Goal: Task Accomplishment & Management: Manage account settings

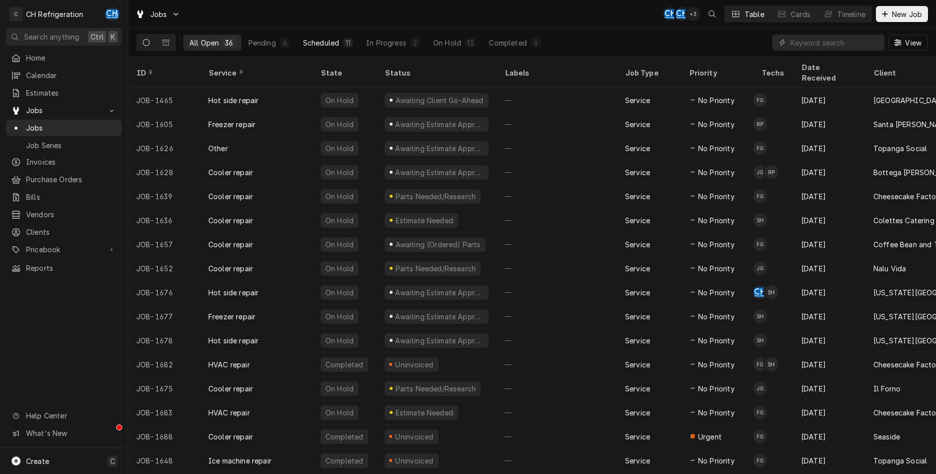
click at [329, 42] on div "Scheduled" at bounding box center [321, 43] width 36 height 11
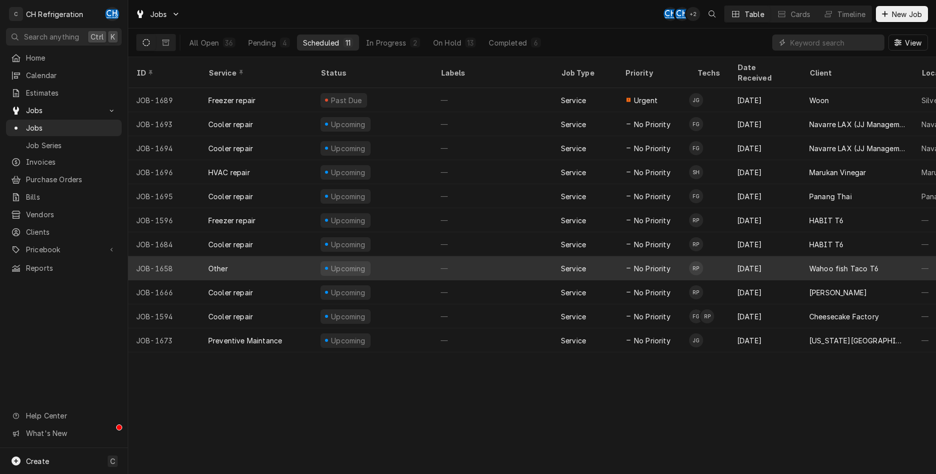
click at [520, 259] on div "—" at bounding box center [493, 268] width 120 height 24
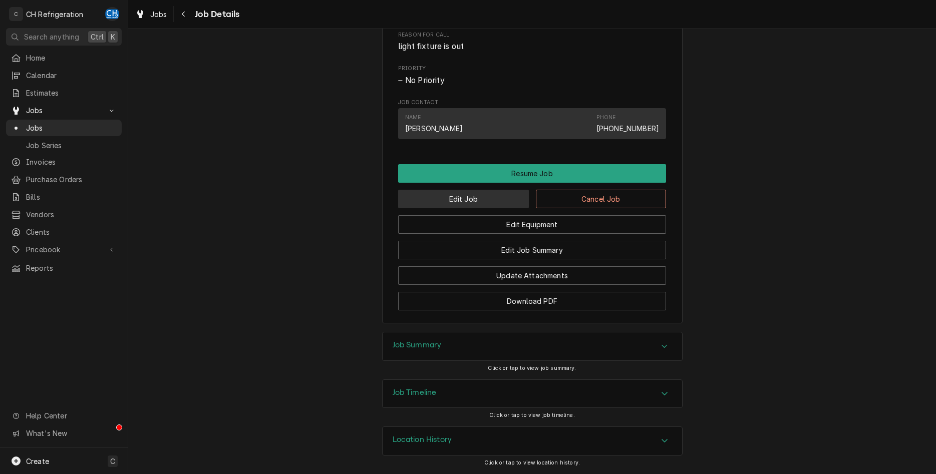
scroll to position [522, 0]
click at [478, 350] on div "Job Summary" at bounding box center [533, 347] width 300 height 28
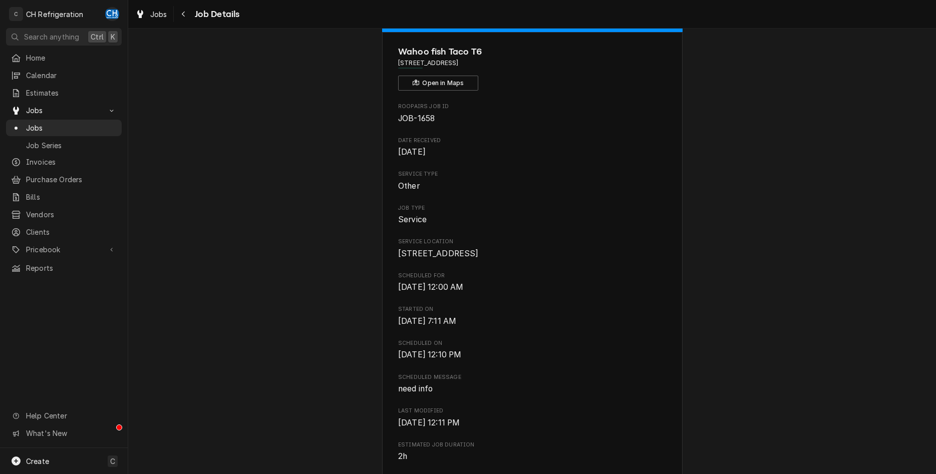
scroll to position [0, 0]
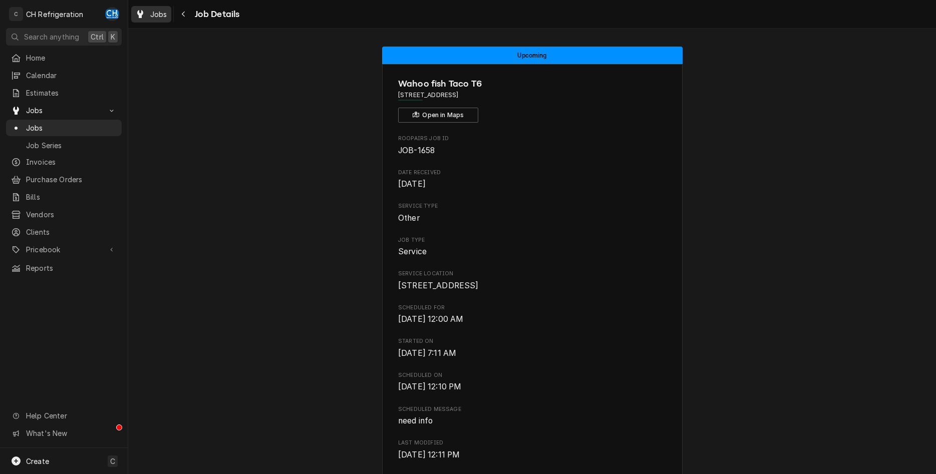
click at [151, 18] on span "Jobs" at bounding box center [158, 14] width 17 height 11
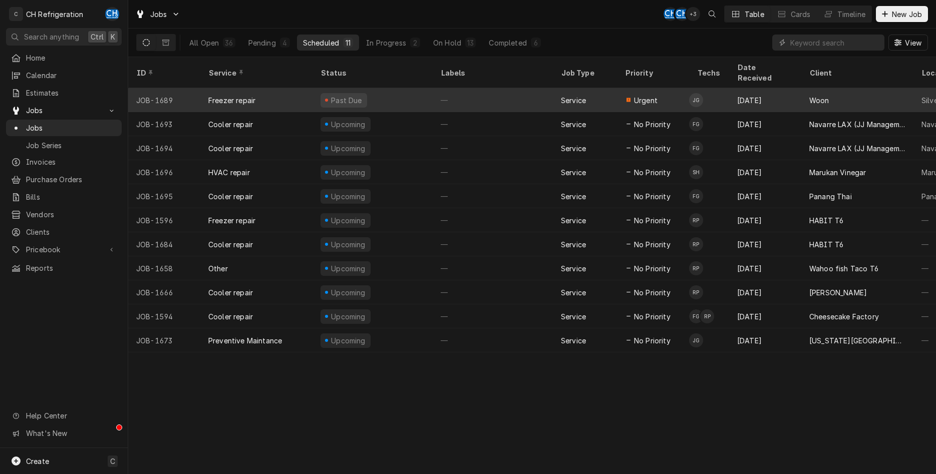
click at [342, 95] on div "Past Due" at bounding box center [347, 100] width 34 height 11
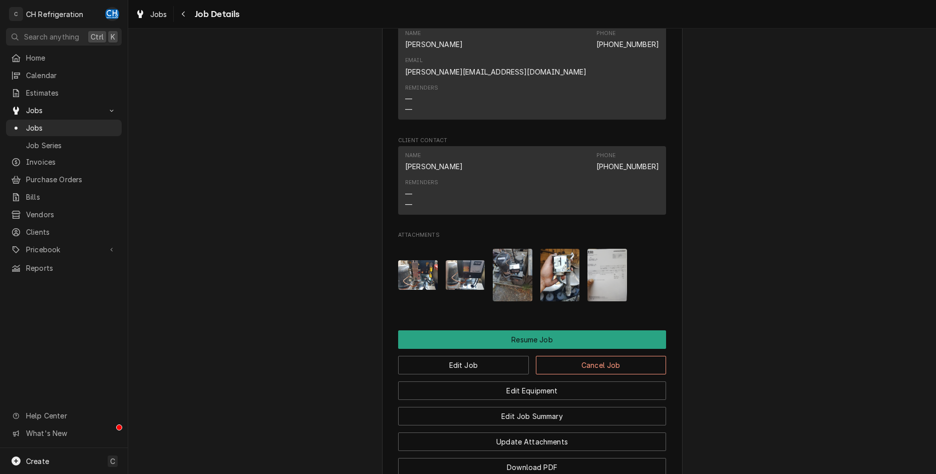
scroll to position [817, 0]
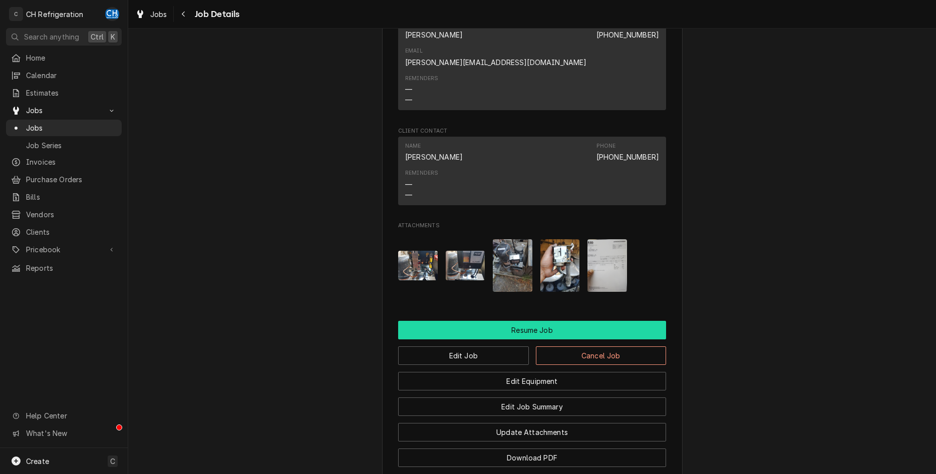
click at [472, 321] on button "Resume Job" at bounding box center [532, 330] width 268 height 19
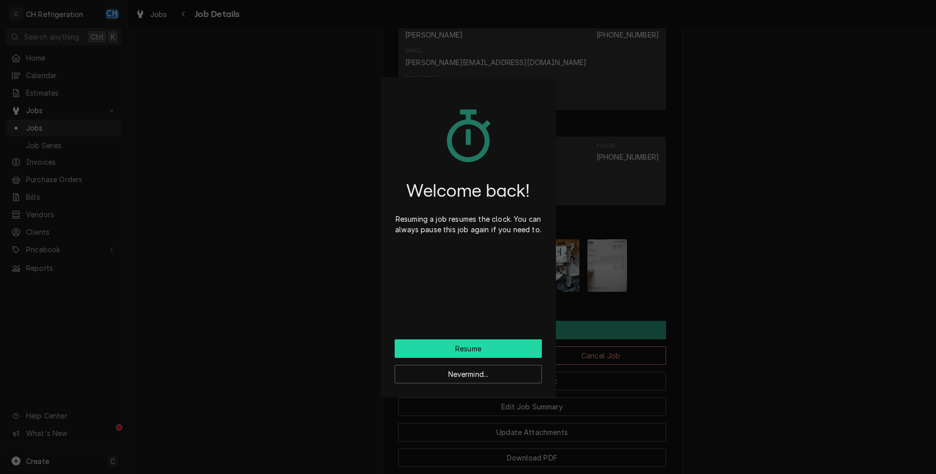
click at [486, 350] on button "Resume" at bounding box center [468, 349] width 147 height 19
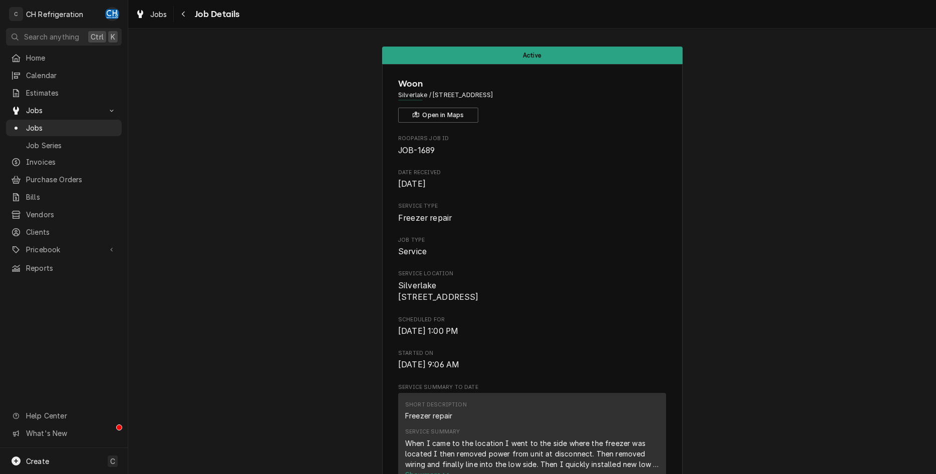
click at [149, 13] on div "Jobs" at bounding box center [151, 14] width 36 height 13
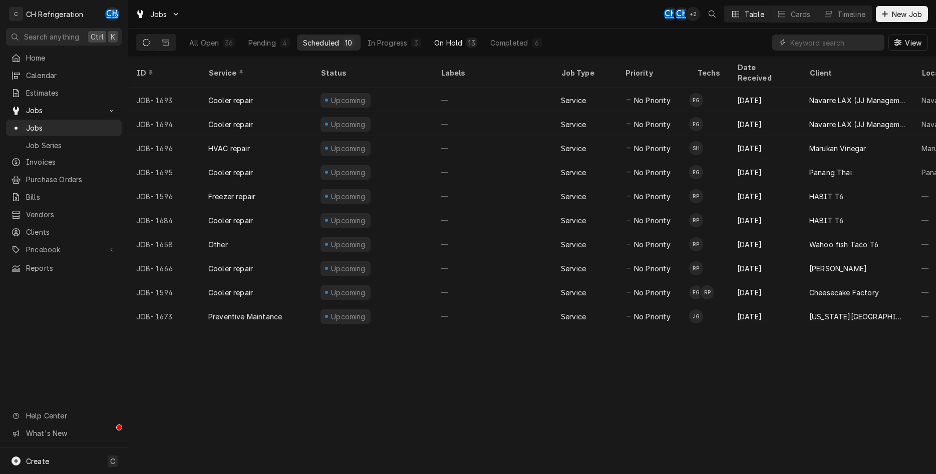
click at [449, 43] on div "On Hold" at bounding box center [448, 43] width 28 height 11
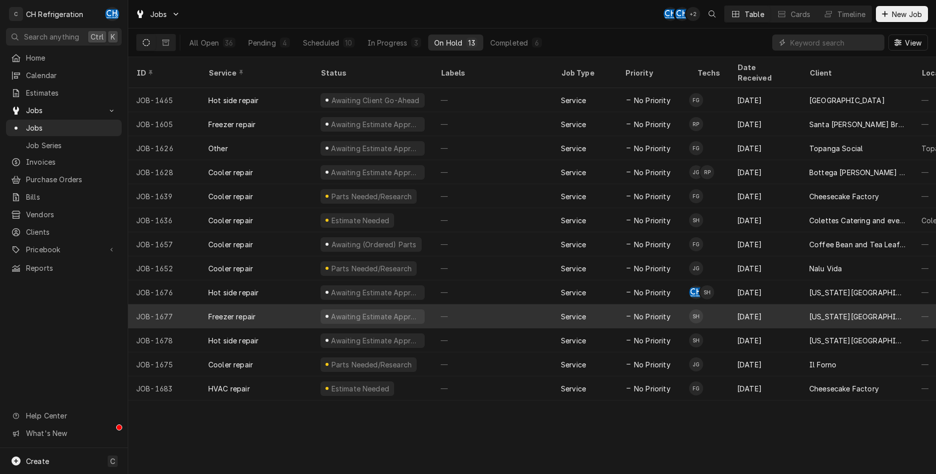
click at [661, 312] on span "No Priority" at bounding box center [652, 317] width 37 height 11
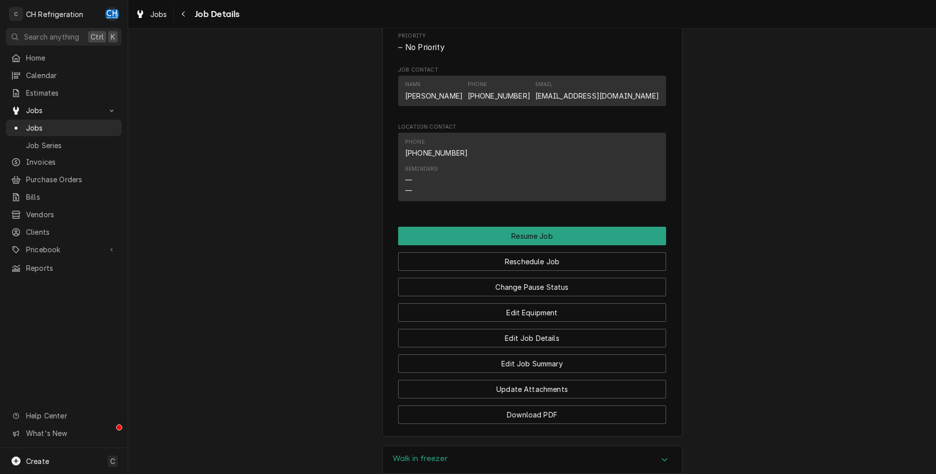
scroll to position [817, 0]
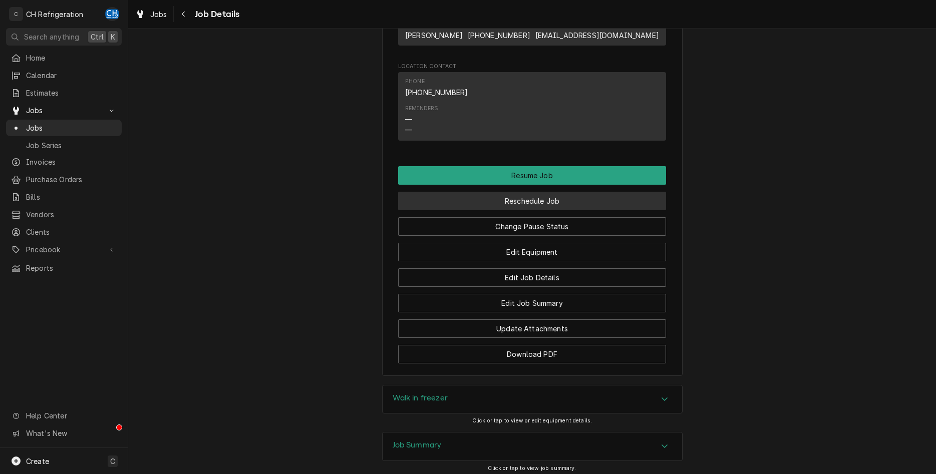
click at [505, 200] on button "Reschedule Job" at bounding box center [532, 201] width 268 height 19
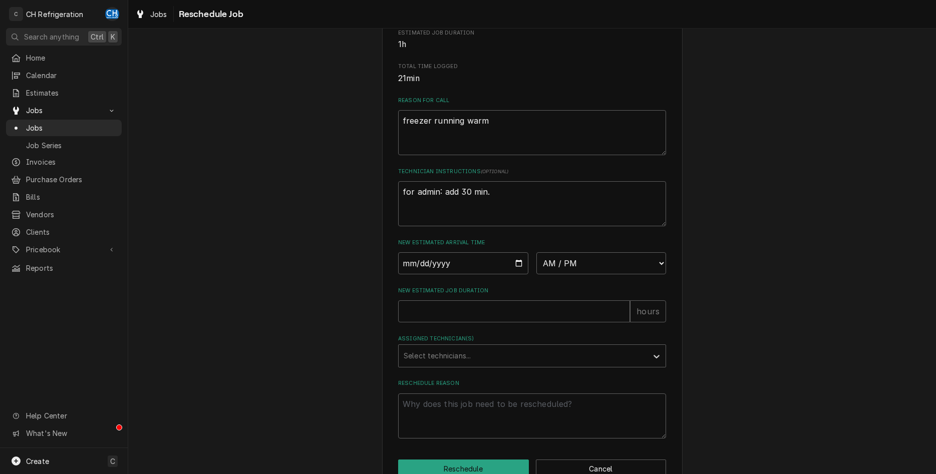
scroll to position [255, 0]
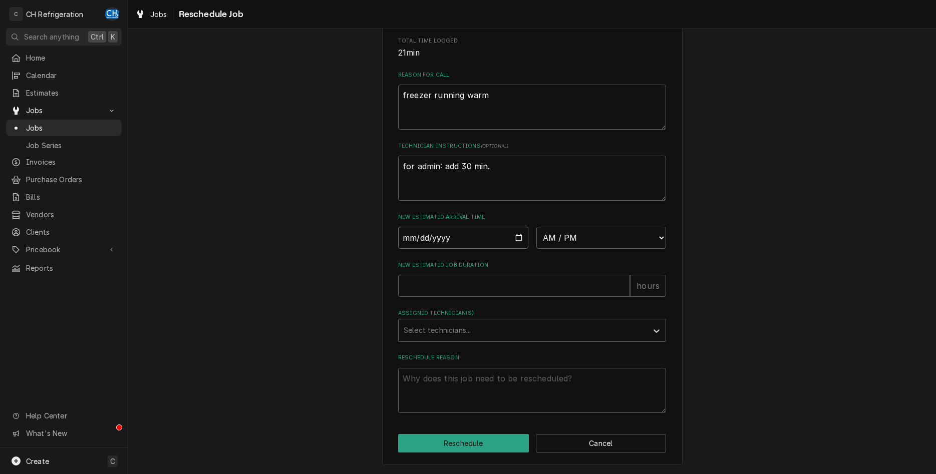
click at [513, 245] on input "Date" at bounding box center [463, 238] width 130 height 22
type input "[DATE]"
type textarea "x"
click at [832, 151] on div "Please provide some additional details to reschedule this job. Roopairs Job ID …" at bounding box center [532, 131] width 808 height 686
click at [577, 453] on button "Cancel" at bounding box center [601, 443] width 131 height 19
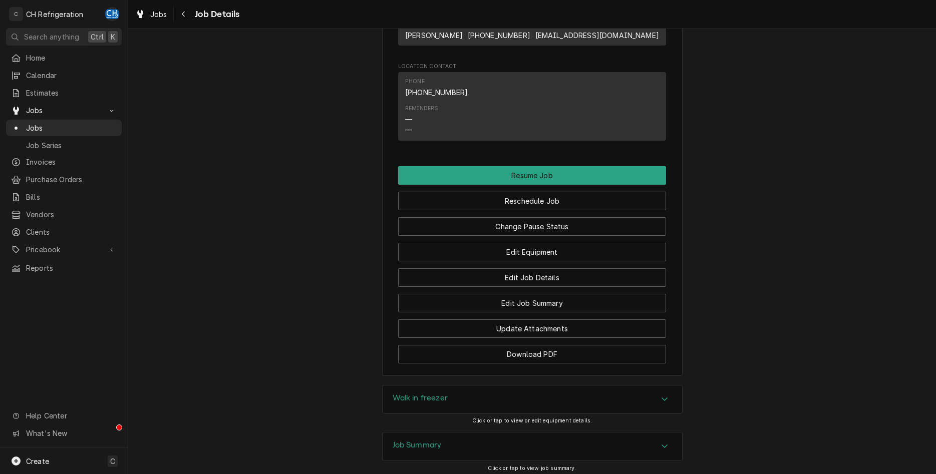
scroll to position [460, 0]
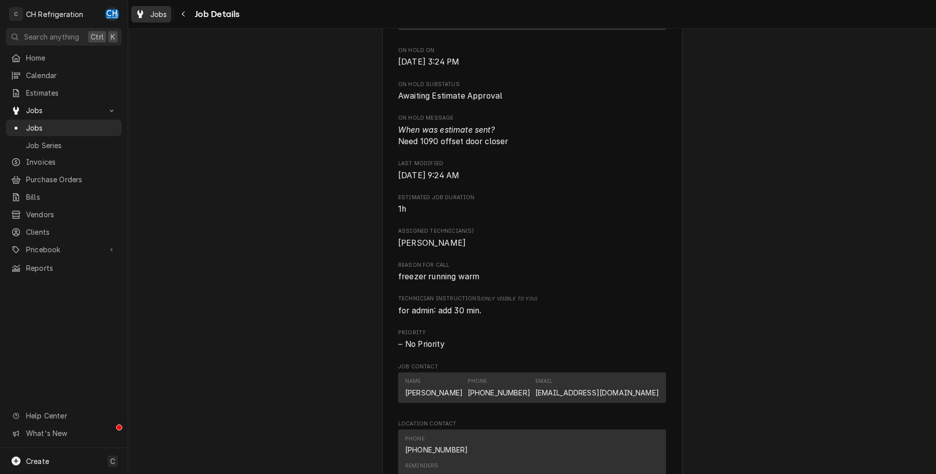
click at [161, 13] on span "Jobs" at bounding box center [158, 14] width 17 height 11
